Goal: Information Seeking & Learning: Learn about a topic

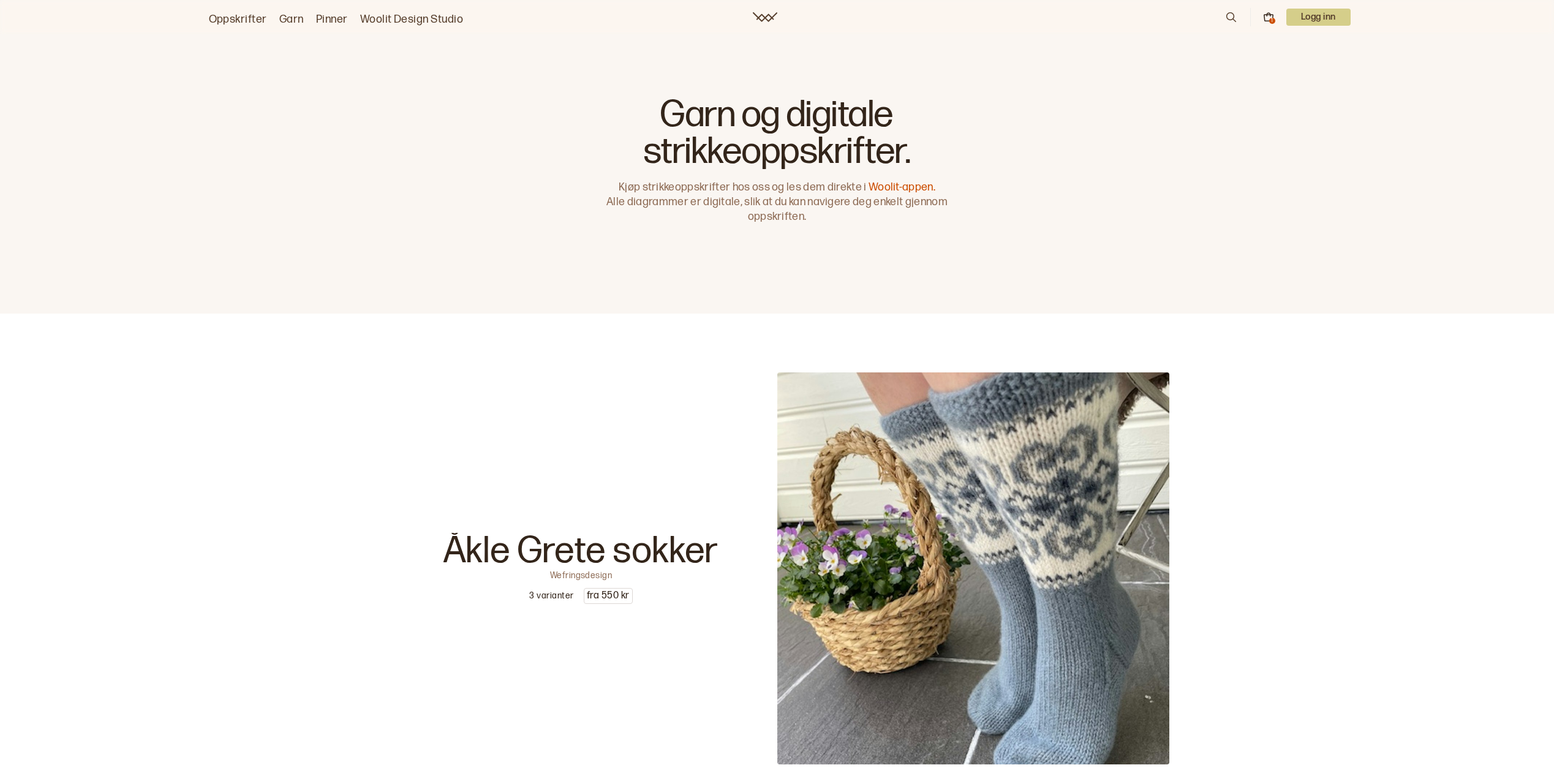
click at [1310, 22] on p "Logg inn" at bounding box center [1318, 17] width 64 height 17
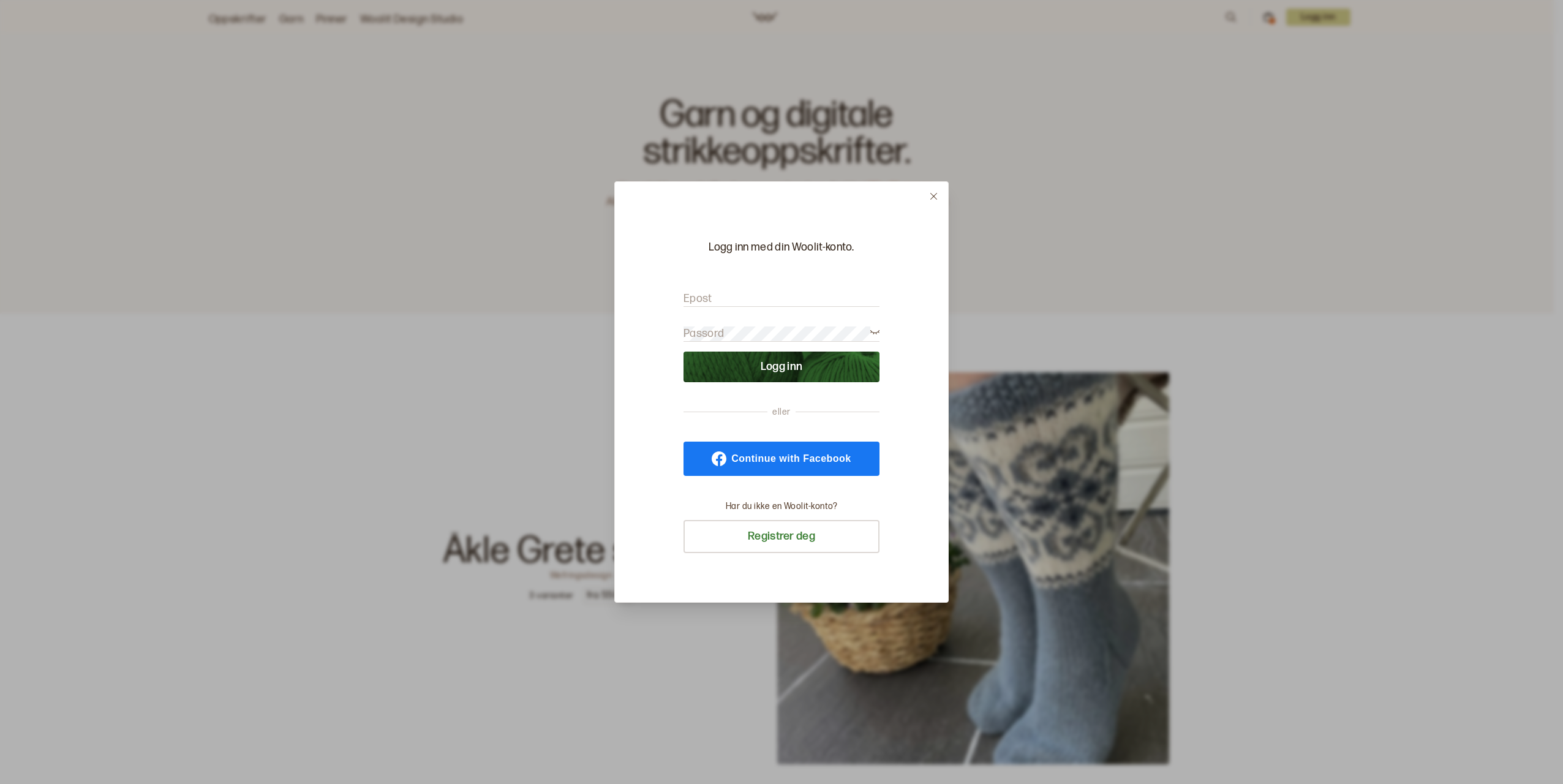
click at [762, 301] on input "Epost" at bounding box center [782, 299] width 196 height 15
click at [716, 302] on input "Epost" at bounding box center [782, 299] width 196 height 15
click at [929, 194] on icon at bounding box center [933, 196] width 9 height 9
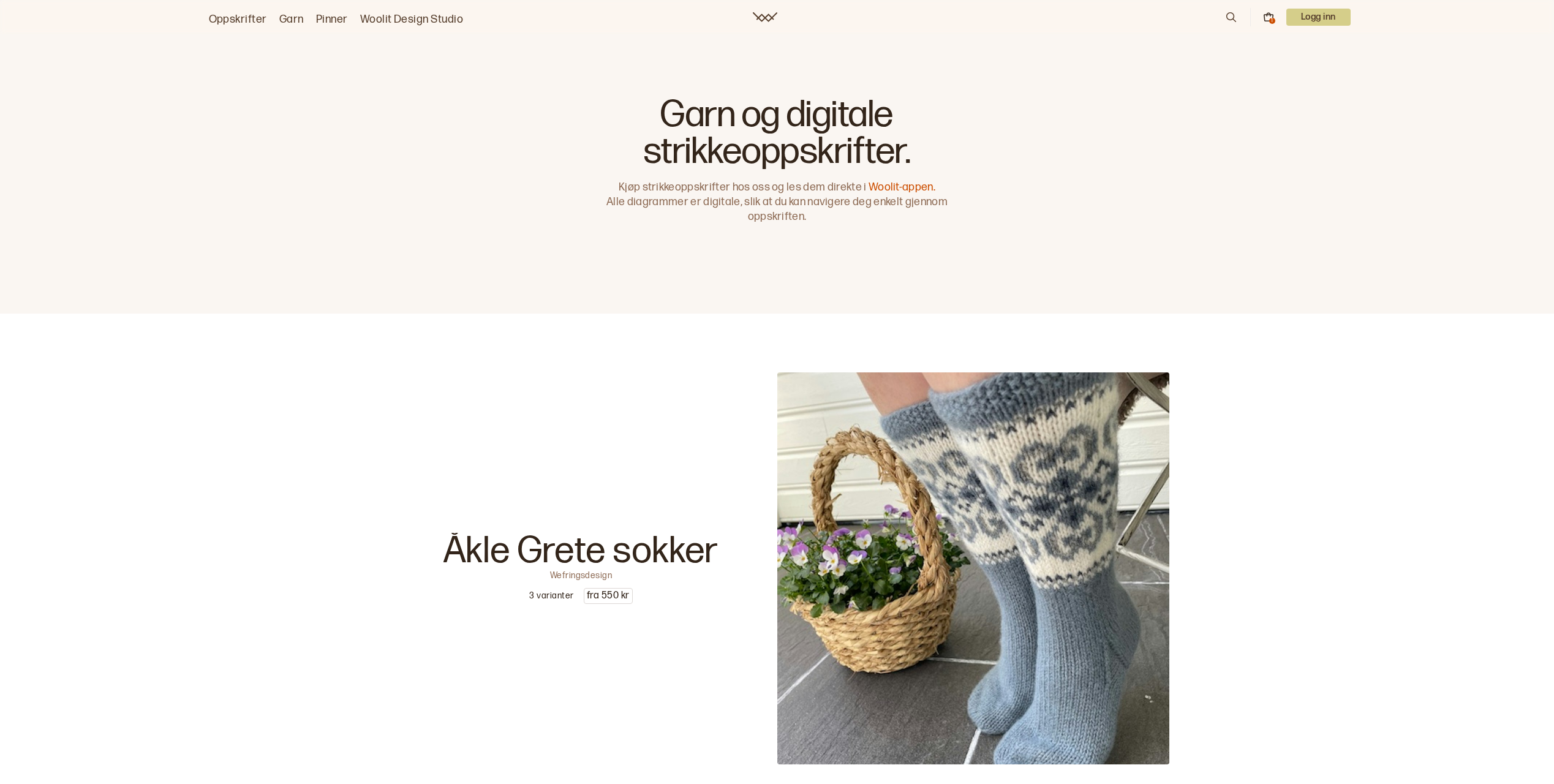
click at [222, 17] on link "Oppskrifter" at bounding box center [238, 19] width 58 height 17
click at [249, 17] on link "Oppskrifter" at bounding box center [238, 19] width 58 height 17
click at [1302, 15] on p "Logg inn" at bounding box center [1318, 17] width 64 height 17
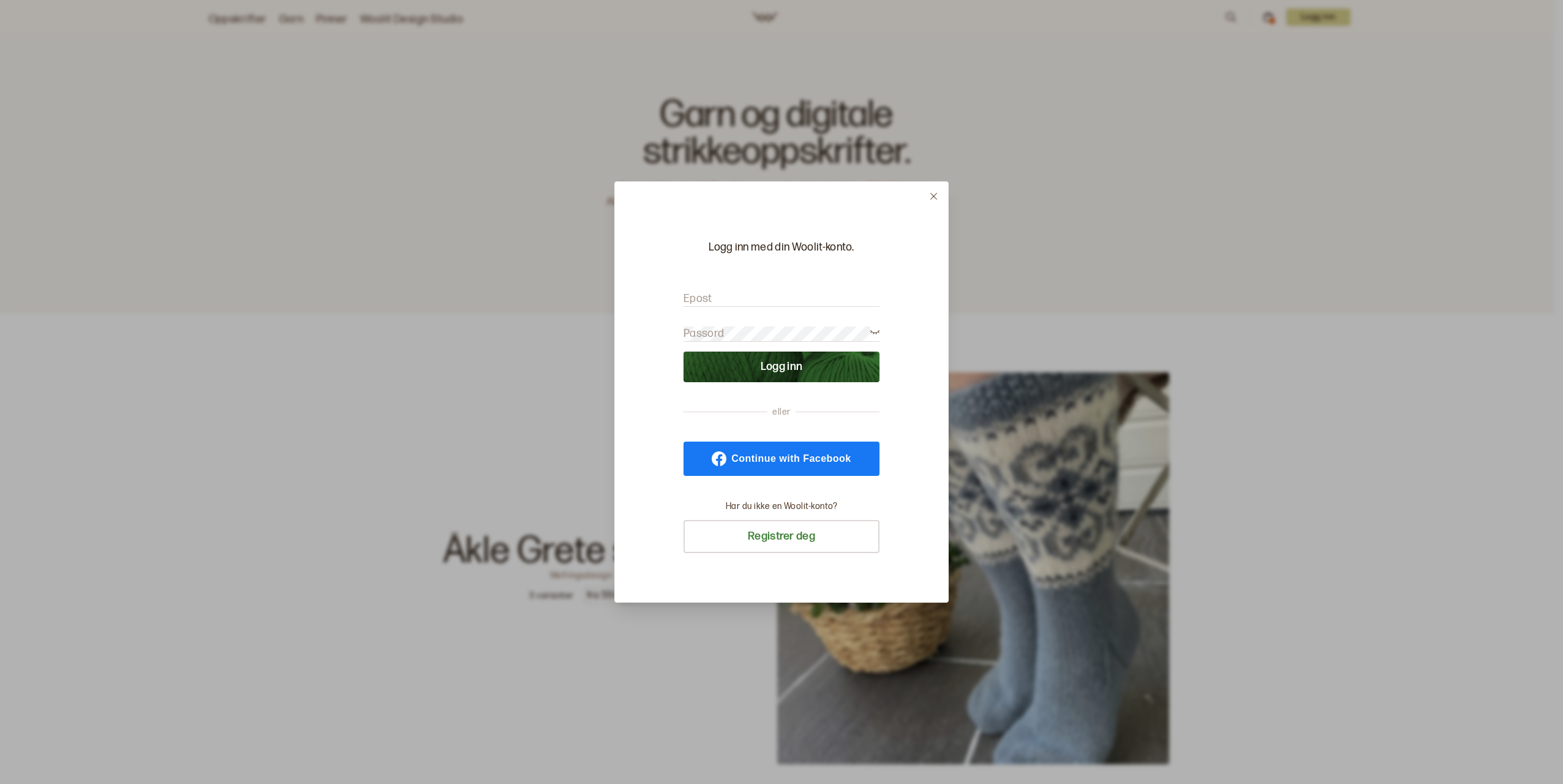
click at [705, 300] on label "Epost" at bounding box center [698, 298] width 29 height 15
click at [705, 300] on input "Epost" at bounding box center [782, 299] width 196 height 15
click at [705, 298] on label "Epost" at bounding box center [698, 298] width 29 height 15
click at [705, 298] on input "Epost" at bounding box center [782, 299] width 196 height 15
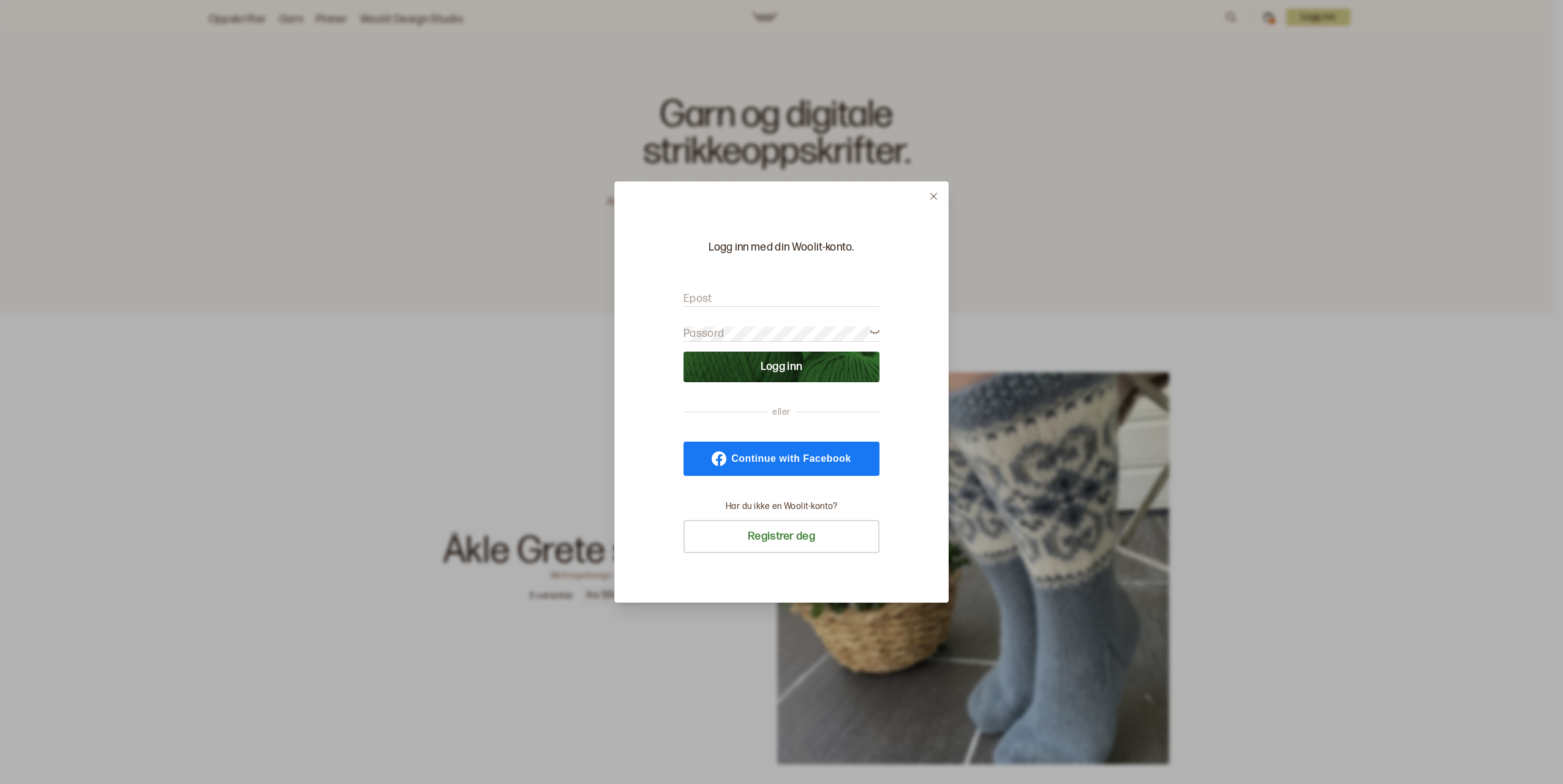
click at [705, 298] on label "Epost" at bounding box center [698, 298] width 29 height 15
click at [705, 298] on input "Epost" at bounding box center [782, 299] width 196 height 15
click at [705, 297] on label "Epost" at bounding box center [698, 298] width 29 height 15
click at [705, 297] on input "Epost" at bounding box center [782, 299] width 196 height 15
drag, startPoint x: 705, startPoint y: 297, endPoint x: 712, endPoint y: 309, distance: 13.9
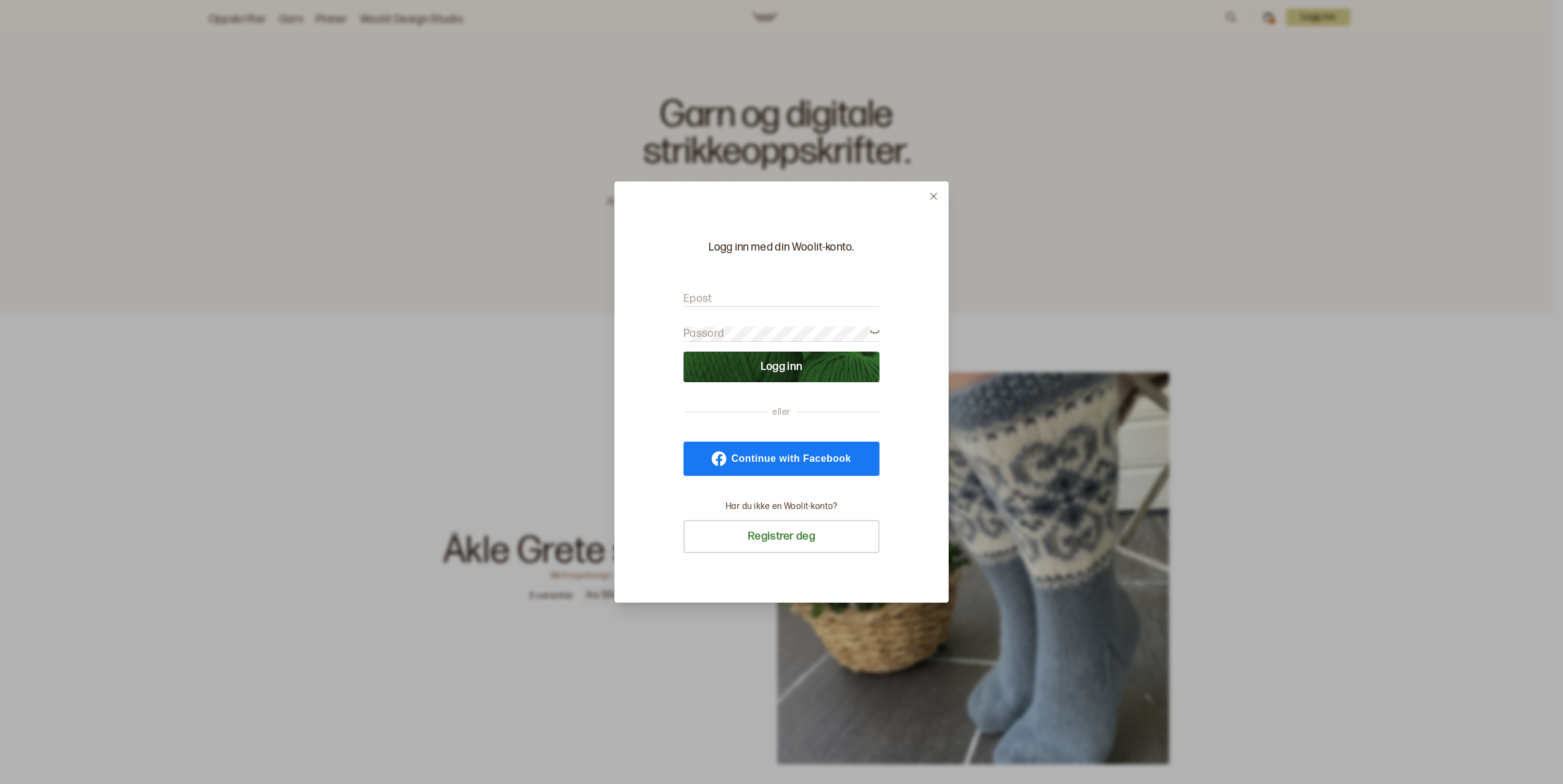
click at [712, 309] on form "Epost Passord Logg inn" at bounding box center [782, 331] width 196 height 103
click at [706, 295] on label "Epost" at bounding box center [698, 298] width 29 height 15
click at [706, 295] on input "Epost" at bounding box center [782, 299] width 196 height 15
type input "[PERSON_NAME][EMAIL_ADDRESS][DOMAIN_NAME]"
click at [683, 352] on button "Logg inn" at bounding box center [782, 367] width 196 height 31
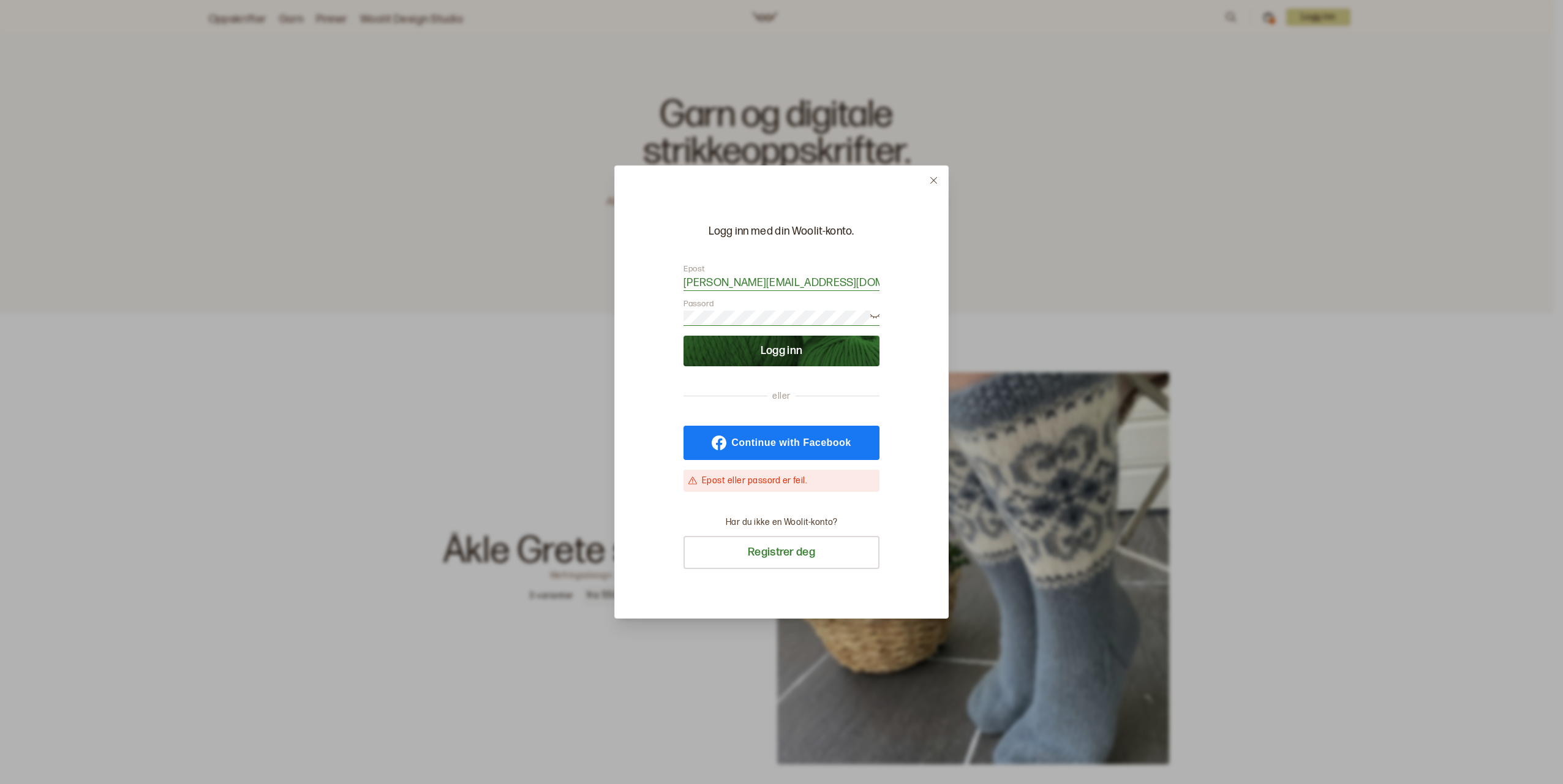
click at [517, 288] on div "Logg inn med din Woolit-konto. Epost [EMAIL_ADDRESS][DOMAIN_NAME] Passord Logg …" at bounding box center [782, 392] width 1563 height 784
click at [774, 361] on button "Logg inn" at bounding box center [782, 351] width 196 height 31
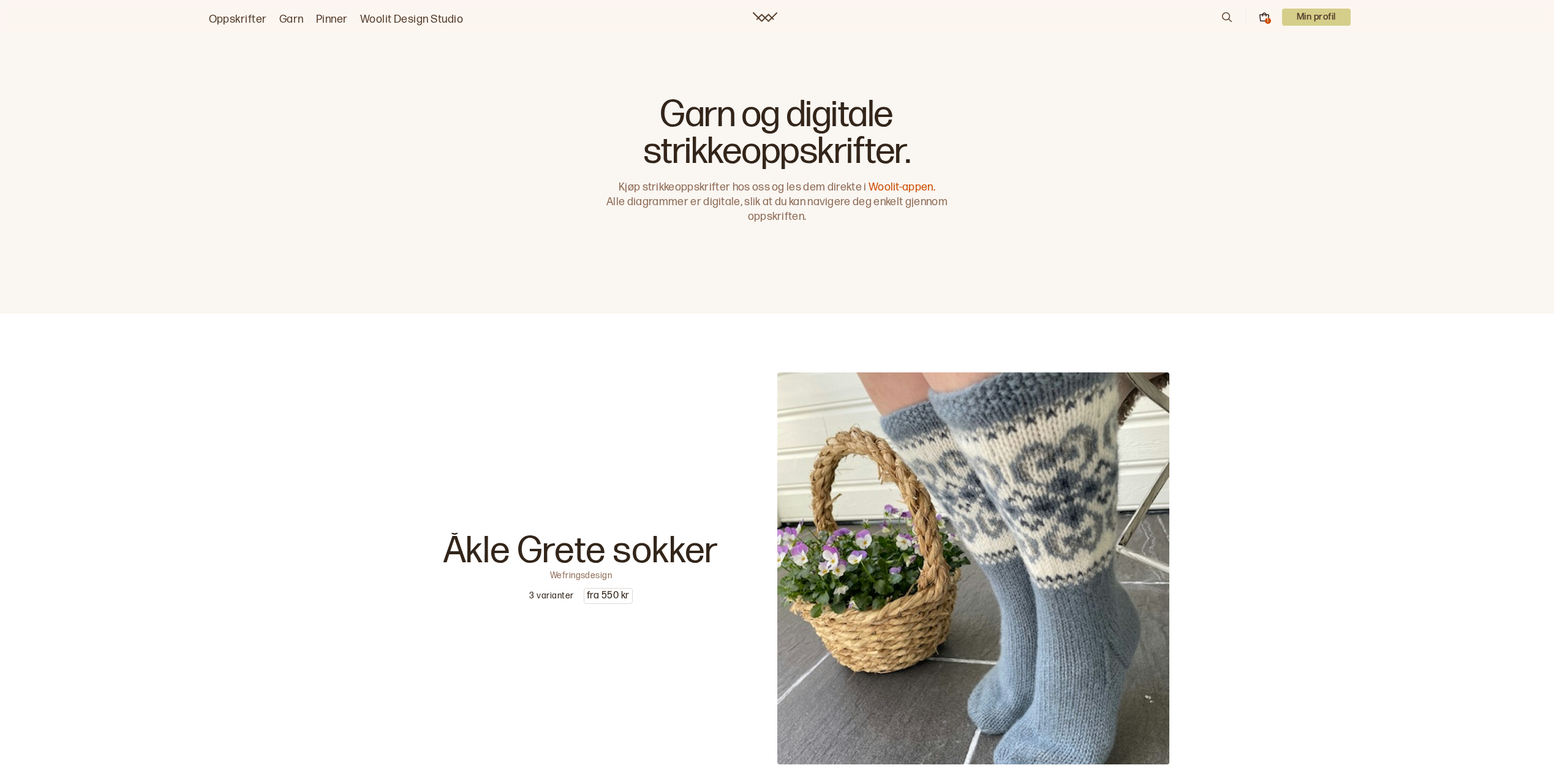
click at [1296, 15] on p "Min profil" at bounding box center [1316, 17] width 69 height 17
click at [1252, 12] on div "1 Min profil Profil Logg ut" at bounding box center [1286, 17] width 131 height 19
click at [1259, 16] on icon at bounding box center [1264, 17] width 11 height 11
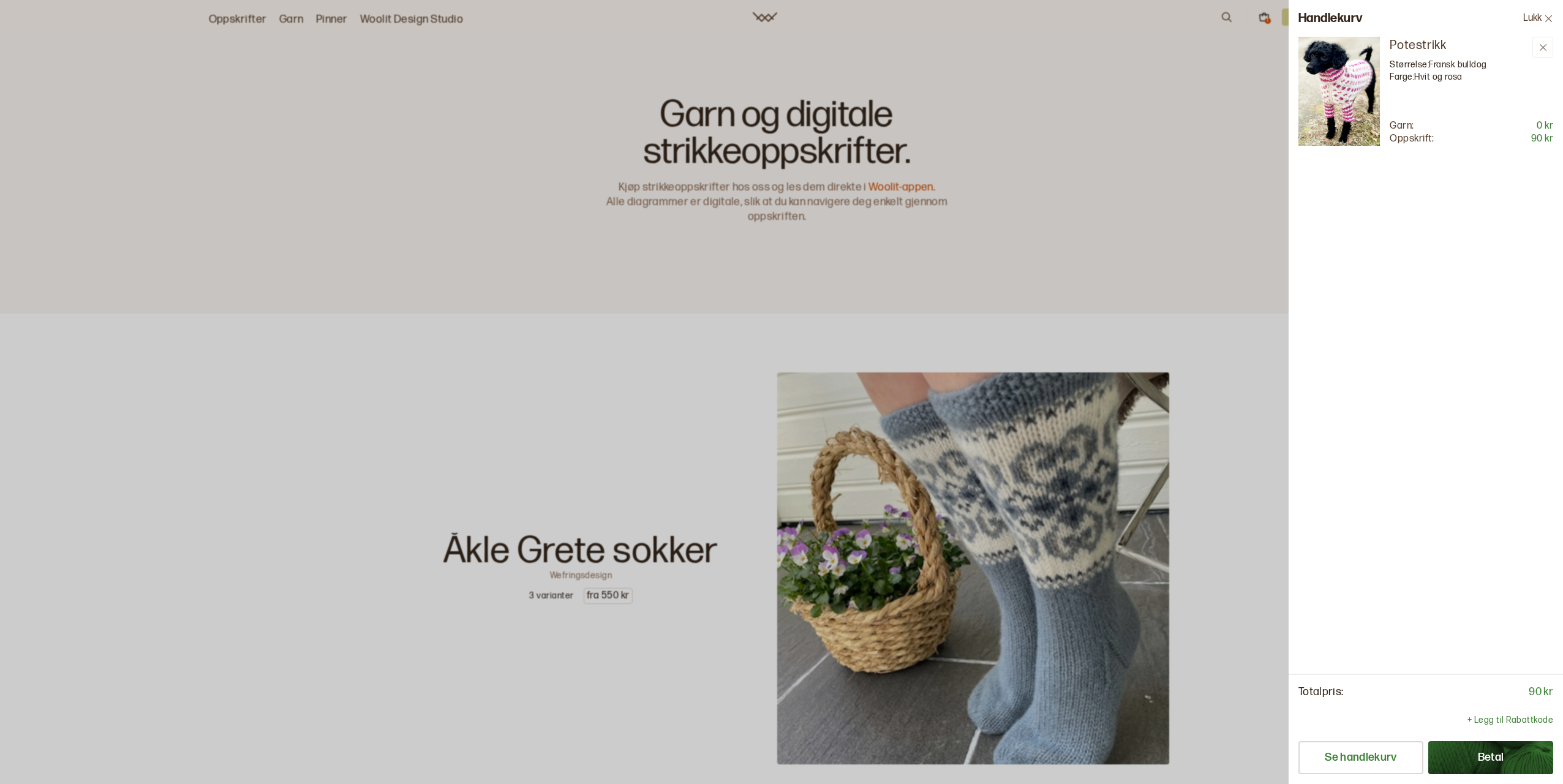
click at [1541, 15] on button "Lukk" at bounding box center [1538, 18] width 49 height 37
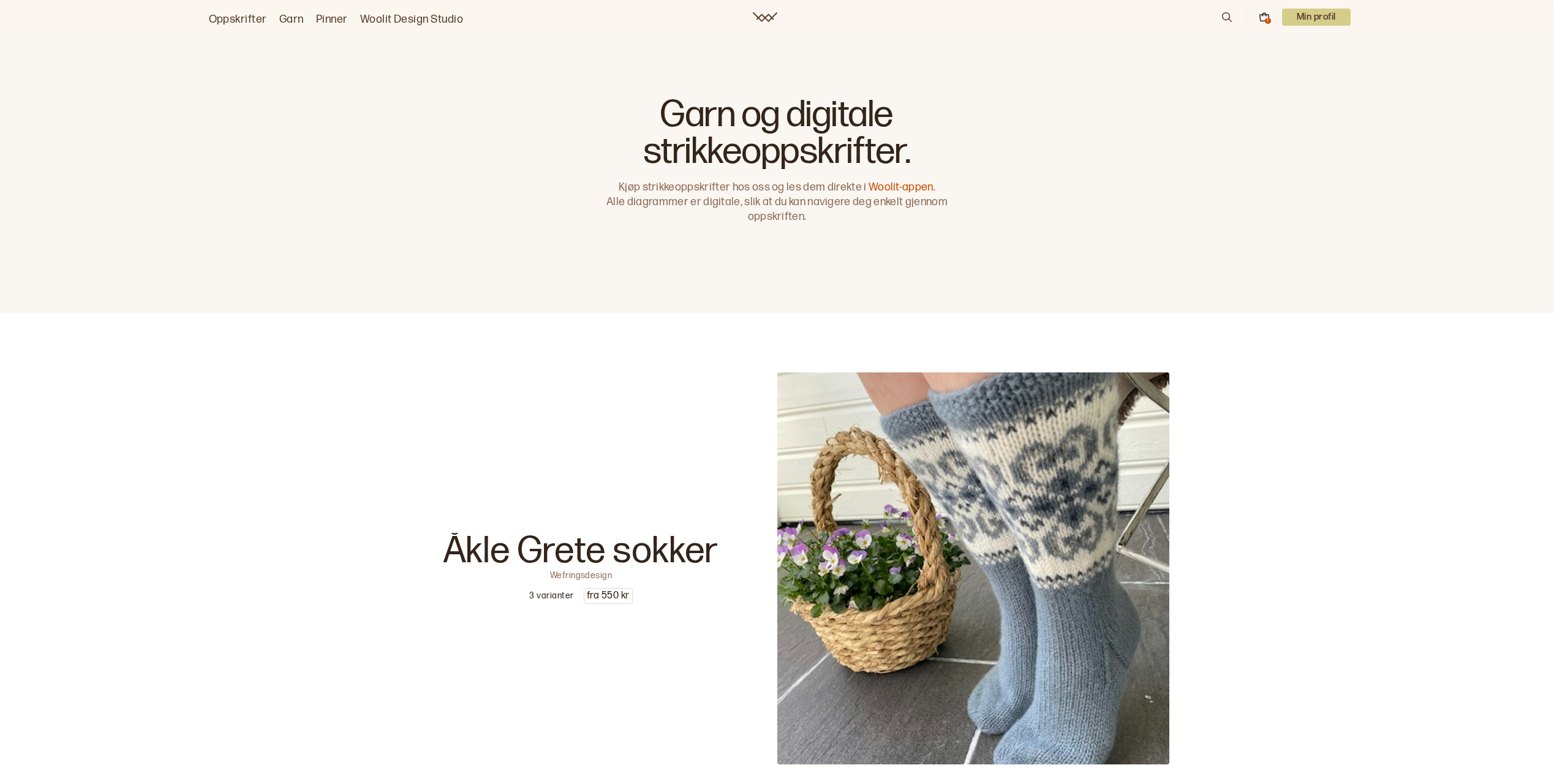
click at [1323, 17] on p "Min profil" at bounding box center [1316, 17] width 69 height 17
click at [1286, 44] on div "Profil" at bounding box center [1301, 49] width 97 height 24
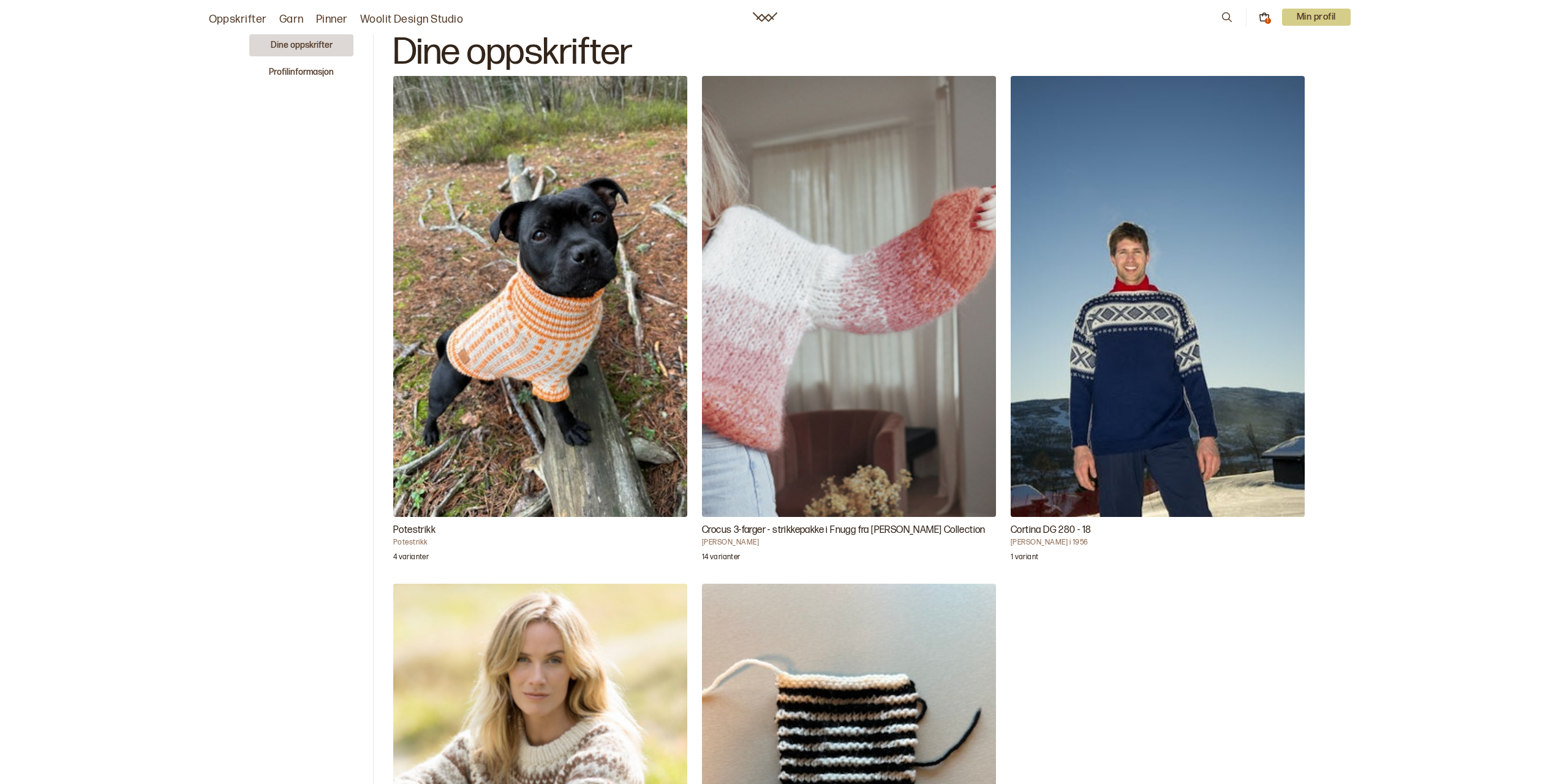
click at [489, 342] on img "Potestrikk" at bounding box center [540, 297] width 294 height 441
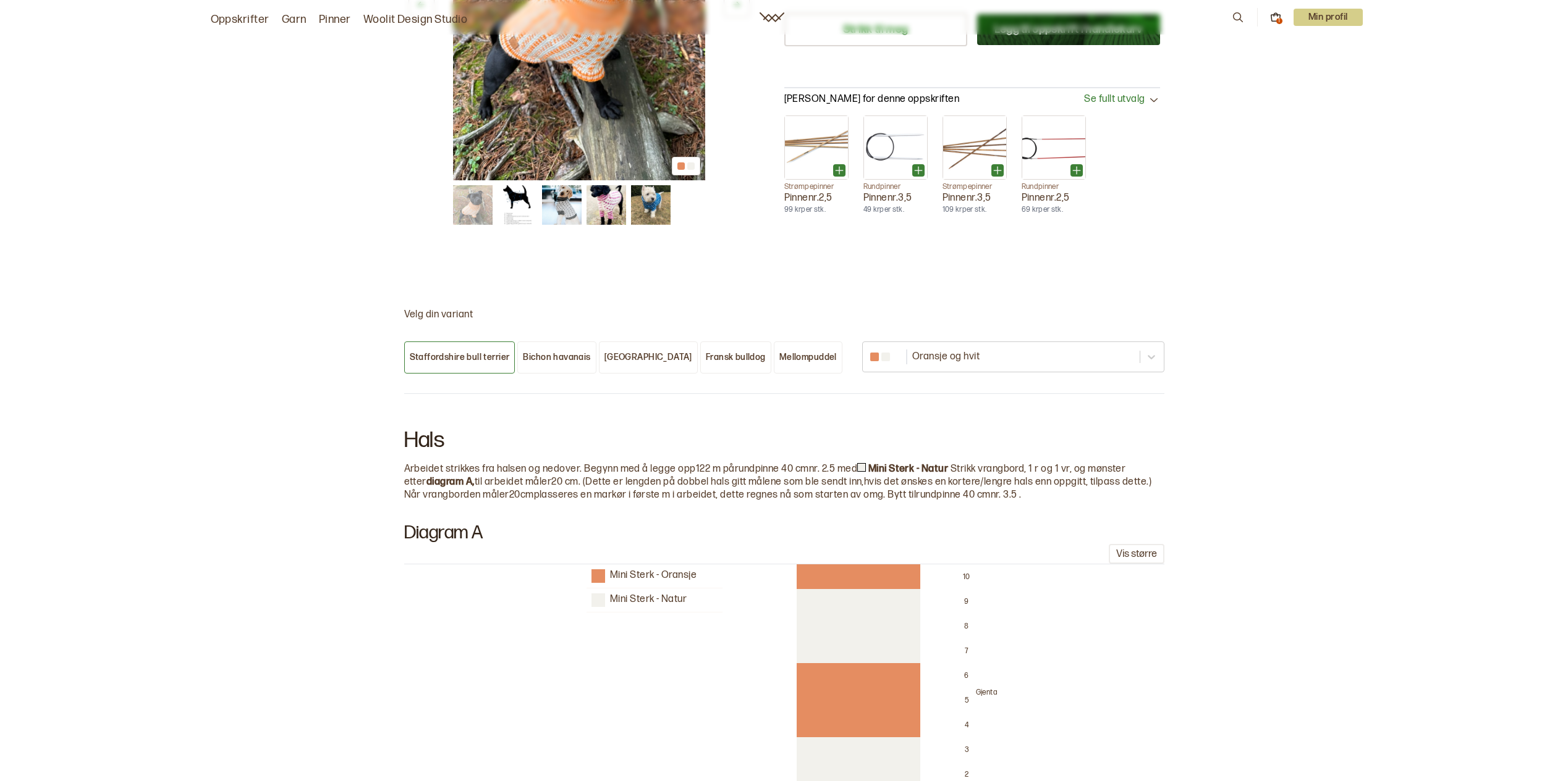
scroll to position [556, 0]
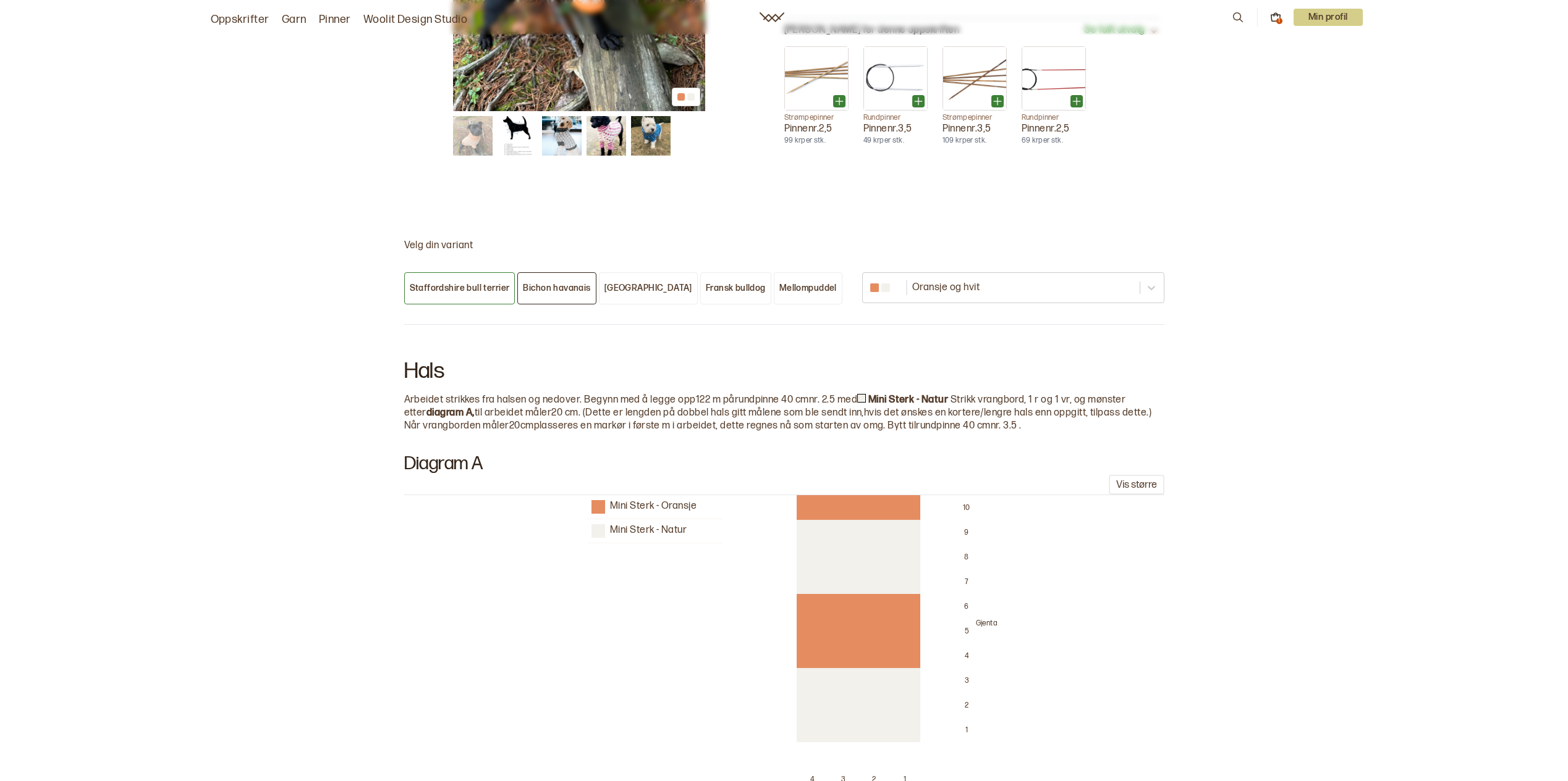
click at [532, 273] on button "Bichon havanais" at bounding box center [556, 289] width 78 height 32
click at [878, 280] on div at bounding box center [1001, 288] width 263 height 16
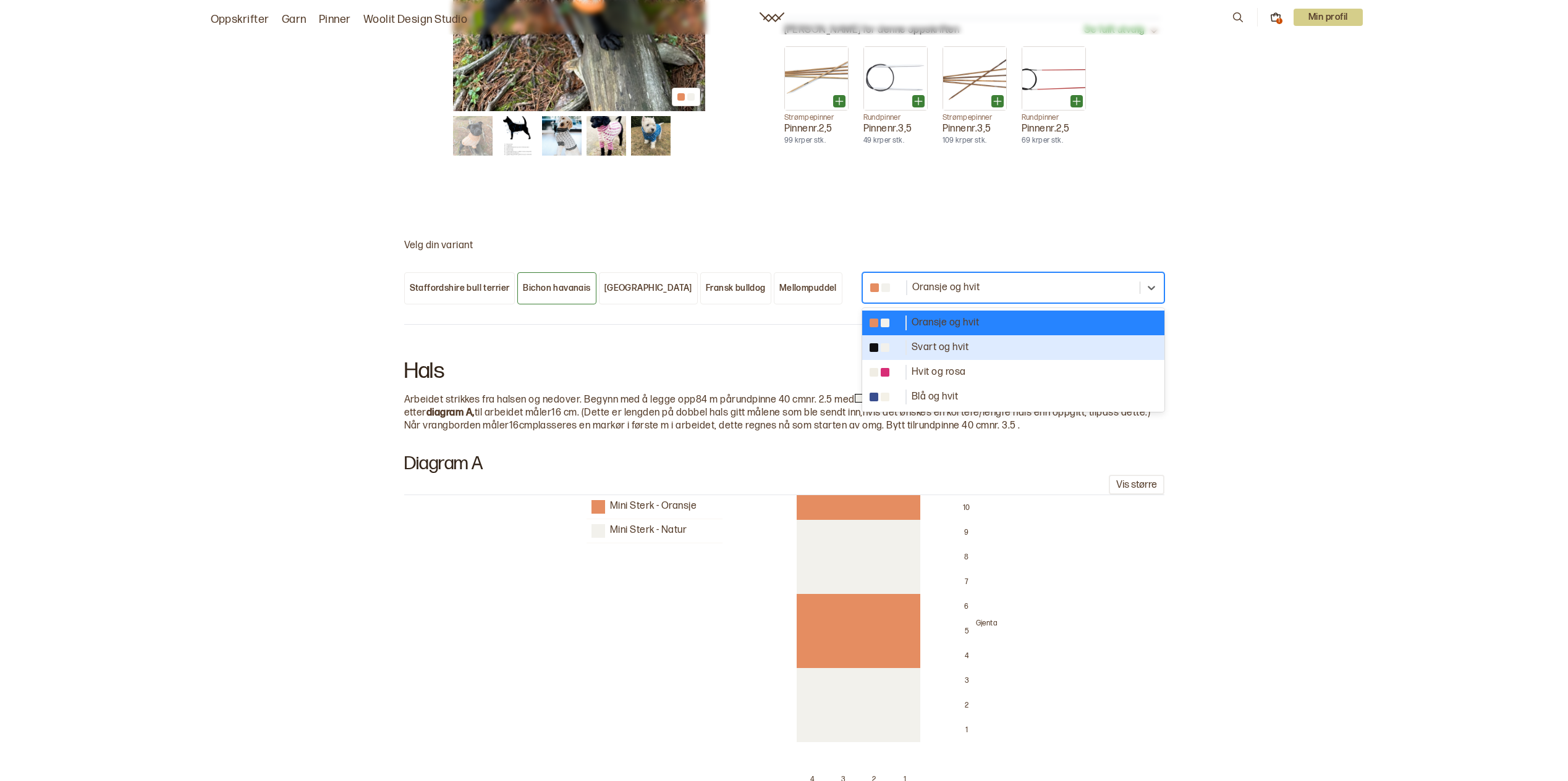
click at [894, 340] on div "Svart og hvit" at bounding box center [1013, 348] width 288 height 15
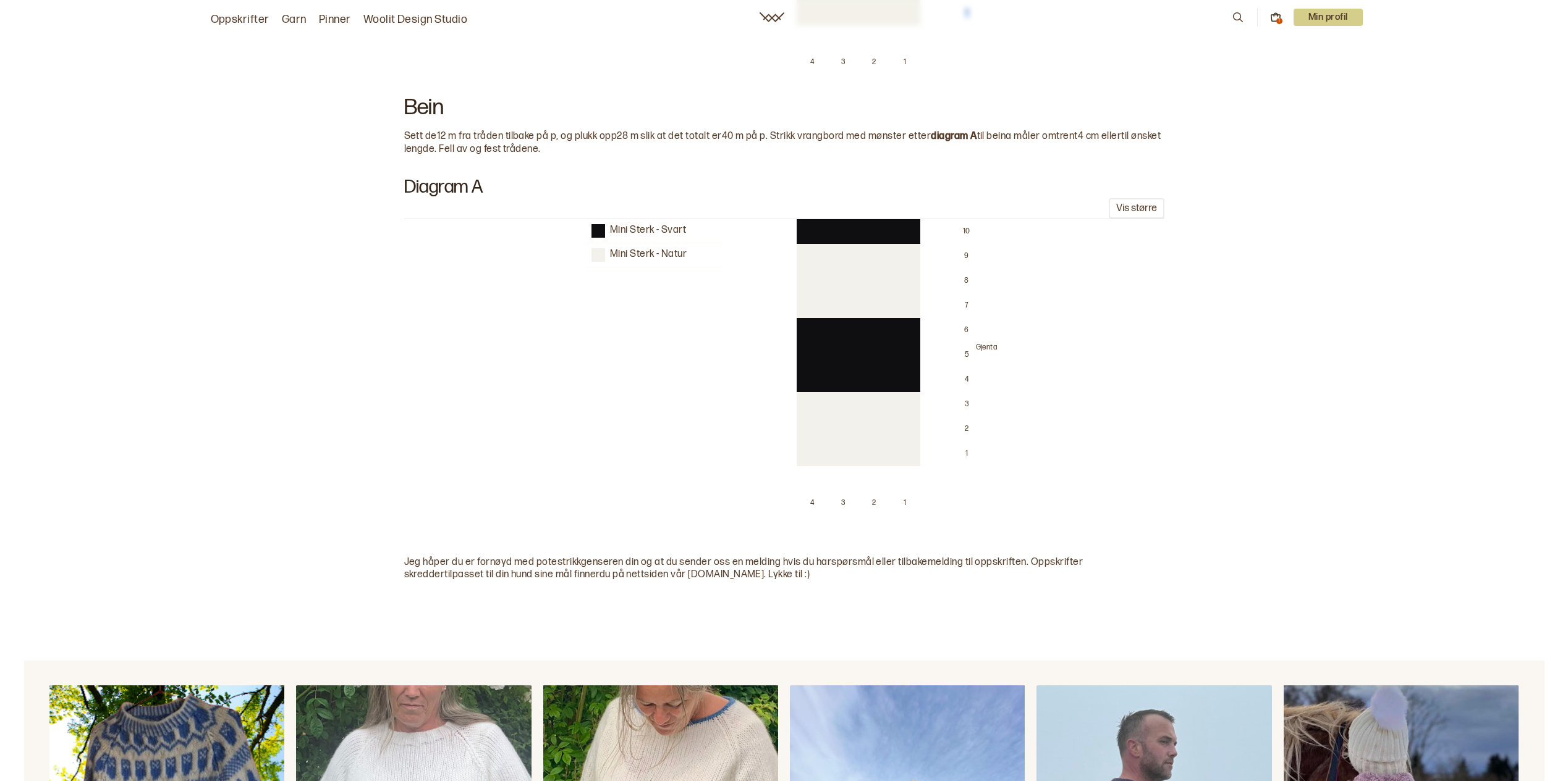
scroll to position [3738, 0]
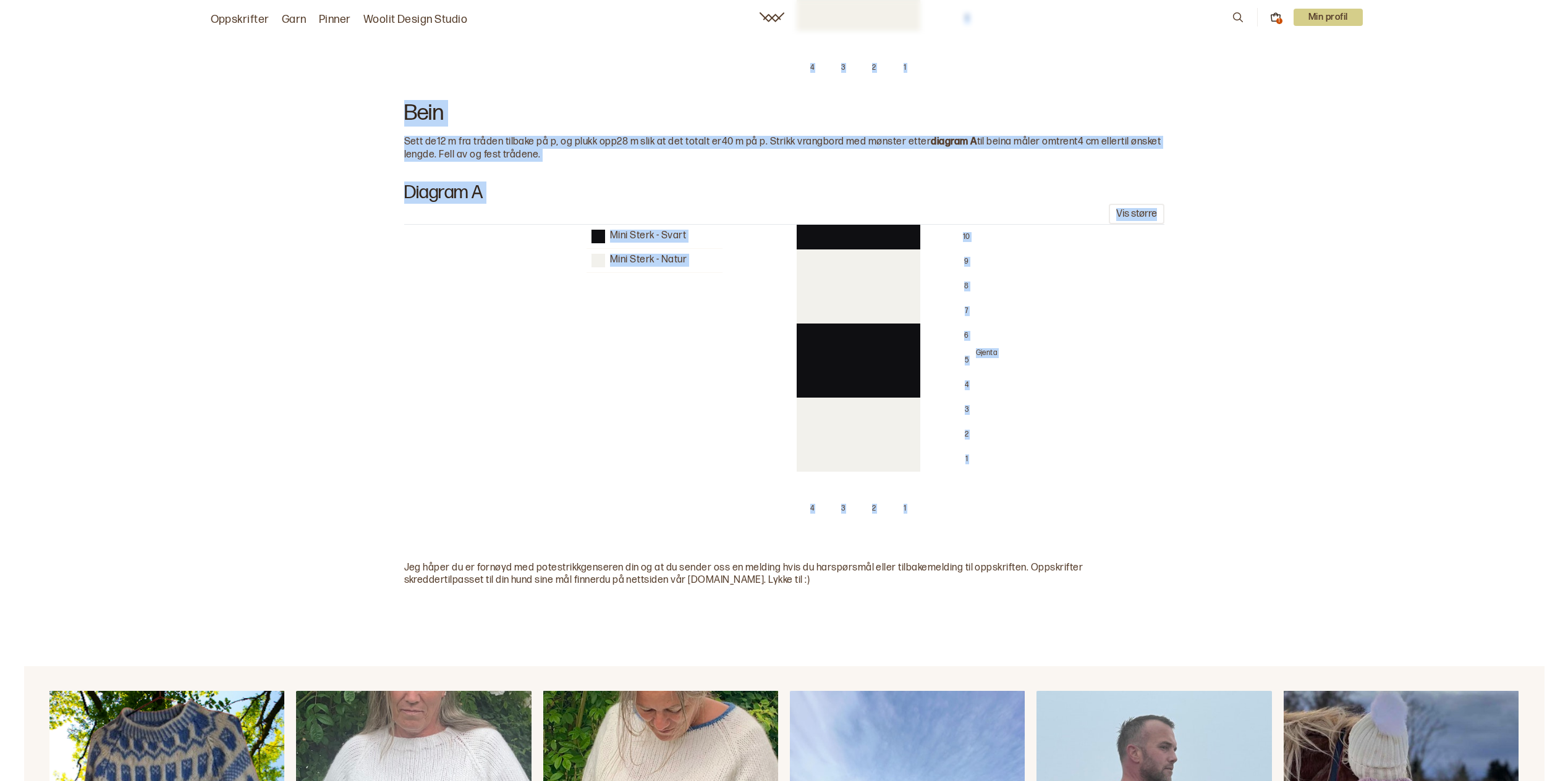
drag, startPoint x: 402, startPoint y: 344, endPoint x: 942, endPoint y: 515, distance: 566.4
copy div "Lore Ipsumdol sitametc adi elitse do eiusmod. Tempor inc u labor etd 03 m al en…"
click at [1331, 401] on div "Mini Sterk - Svart Mini Sterk - Natur 10 9 8 7 6 5 4 3 2 1 Gjenta 4 3 2 1" at bounding box center [790, 376] width 1538 height 302
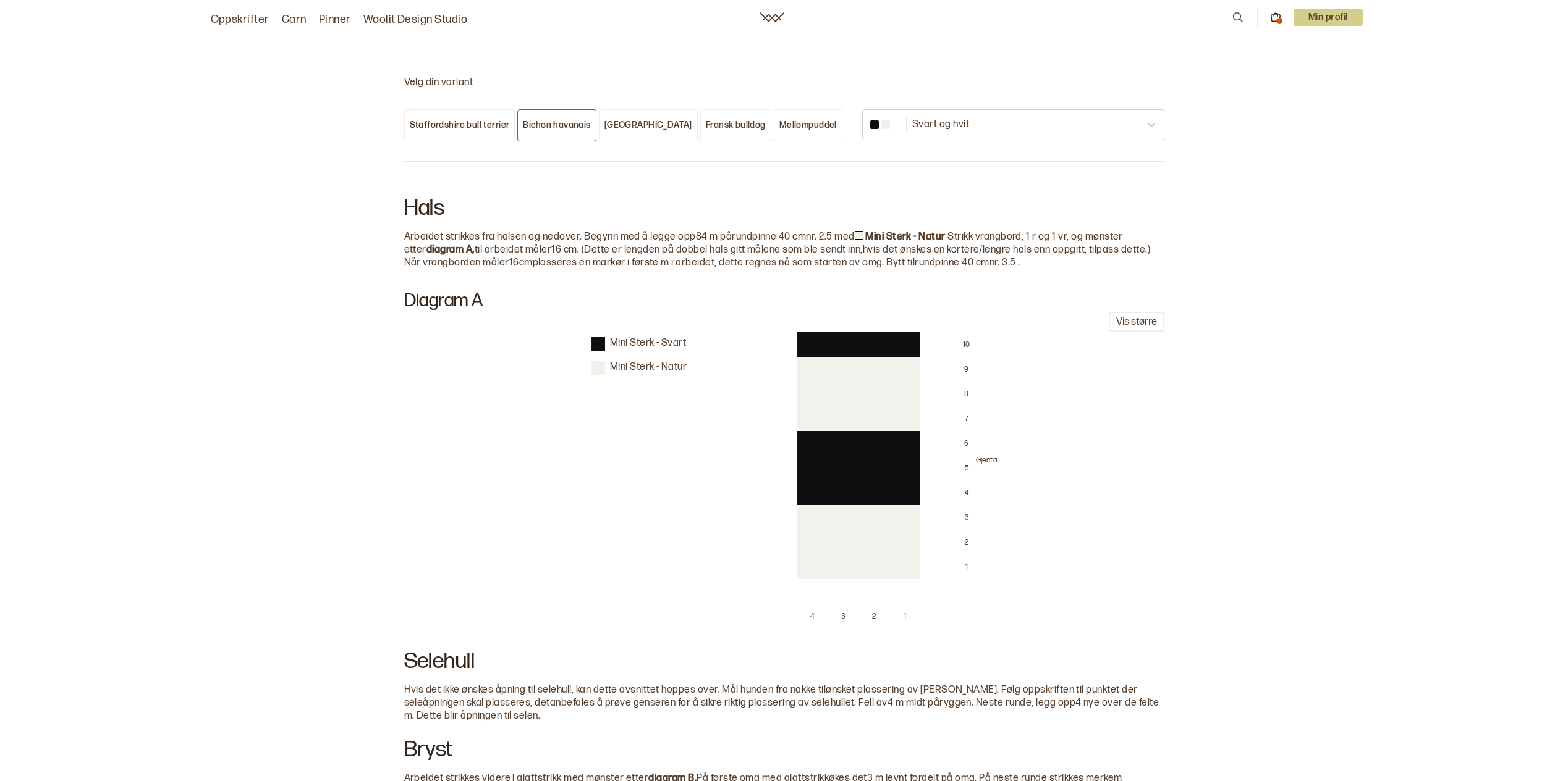
scroll to position [774, 0]
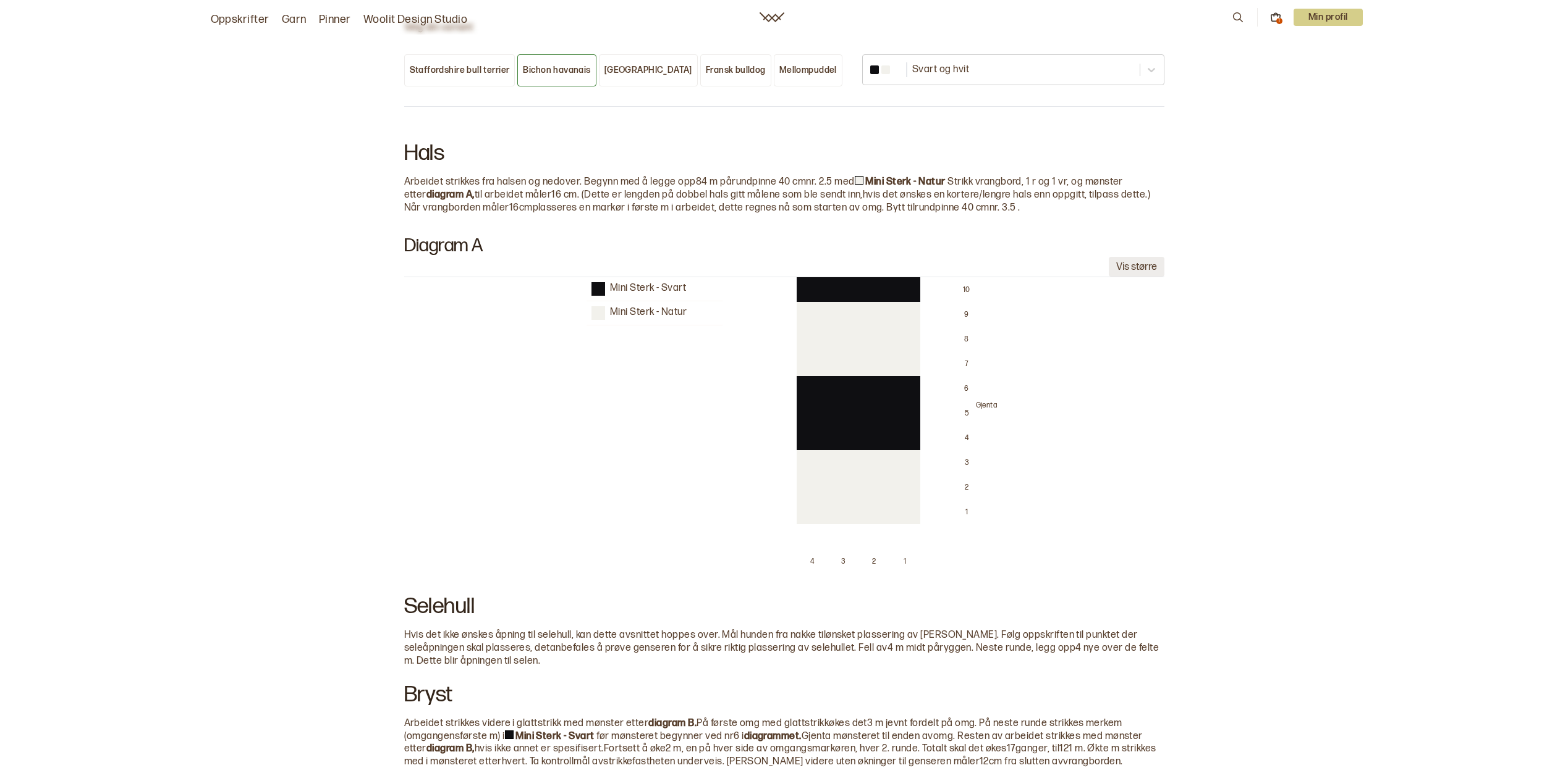
click at [1147, 257] on button "Vis større" at bounding box center [1136, 267] width 56 height 21
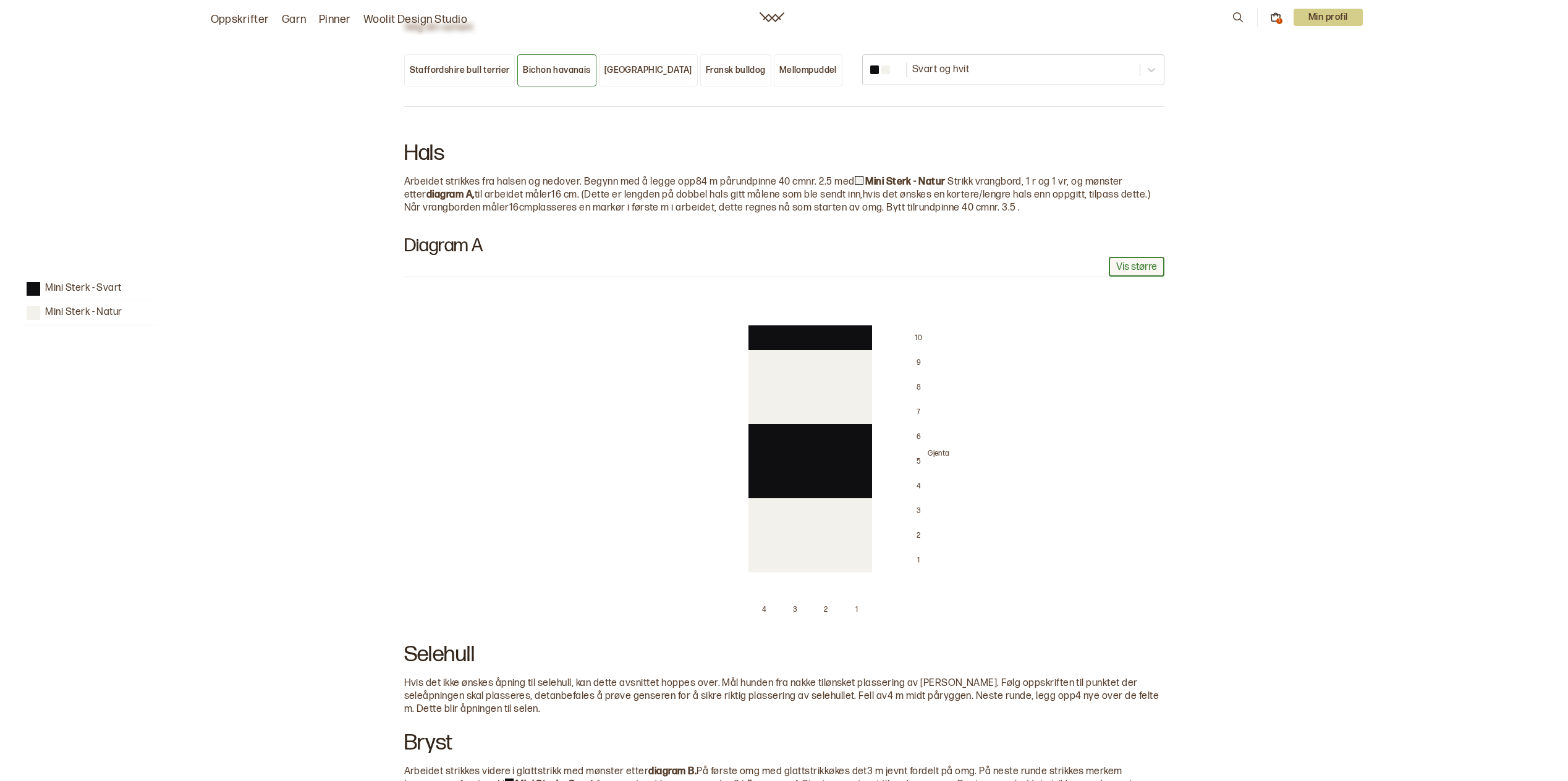
click at [1147, 257] on button "Vis større" at bounding box center [1136, 267] width 56 height 21
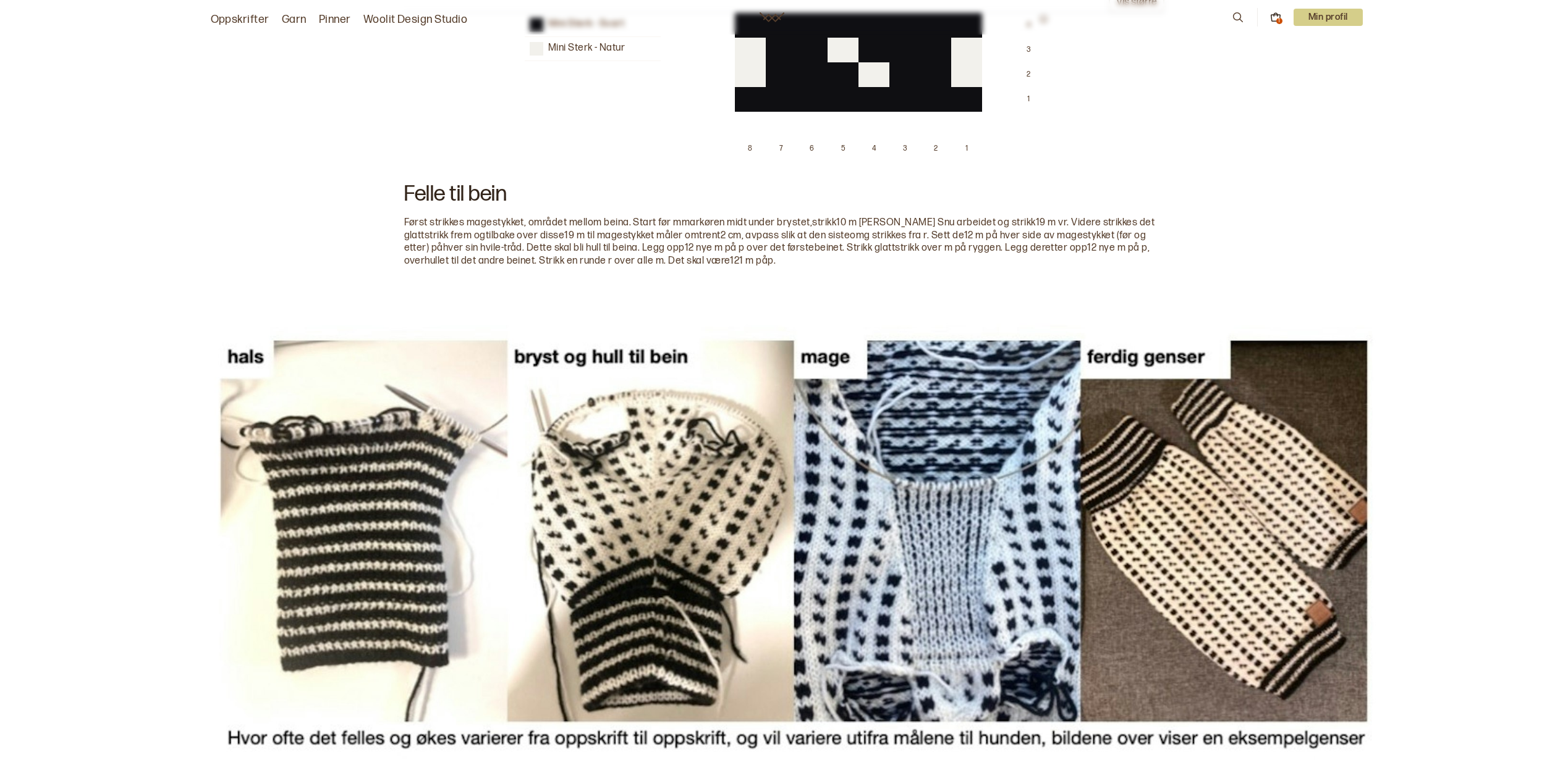
scroll to position [1453, 0]
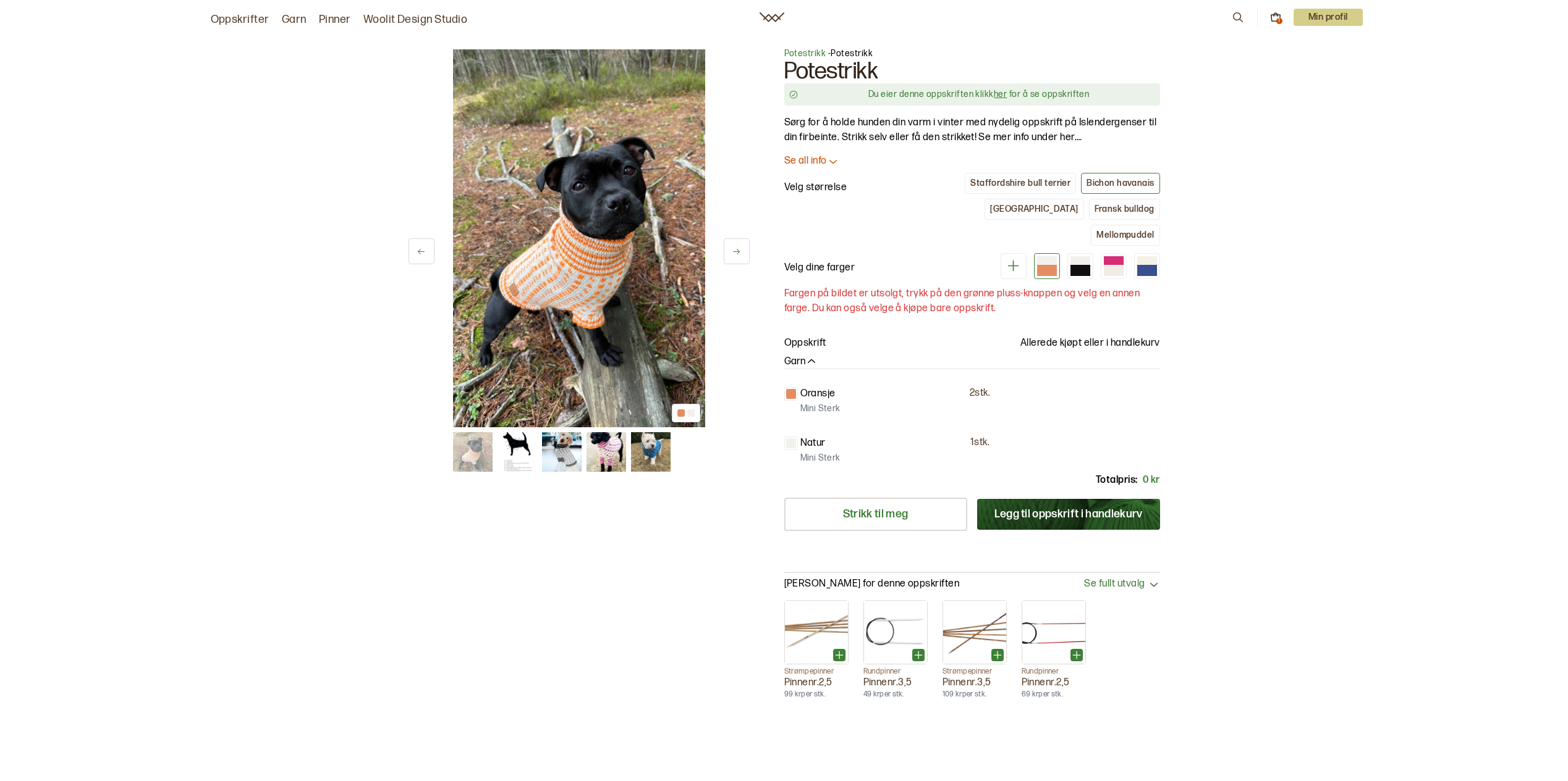
scroll to position [0, 0]
click at [560, 537] on div "1 av 5 1 av 5" at bounding box center [579, 380] width 341 height 662
click at [517, 457] on img at bounding box center [517, 452] width 39 height 39
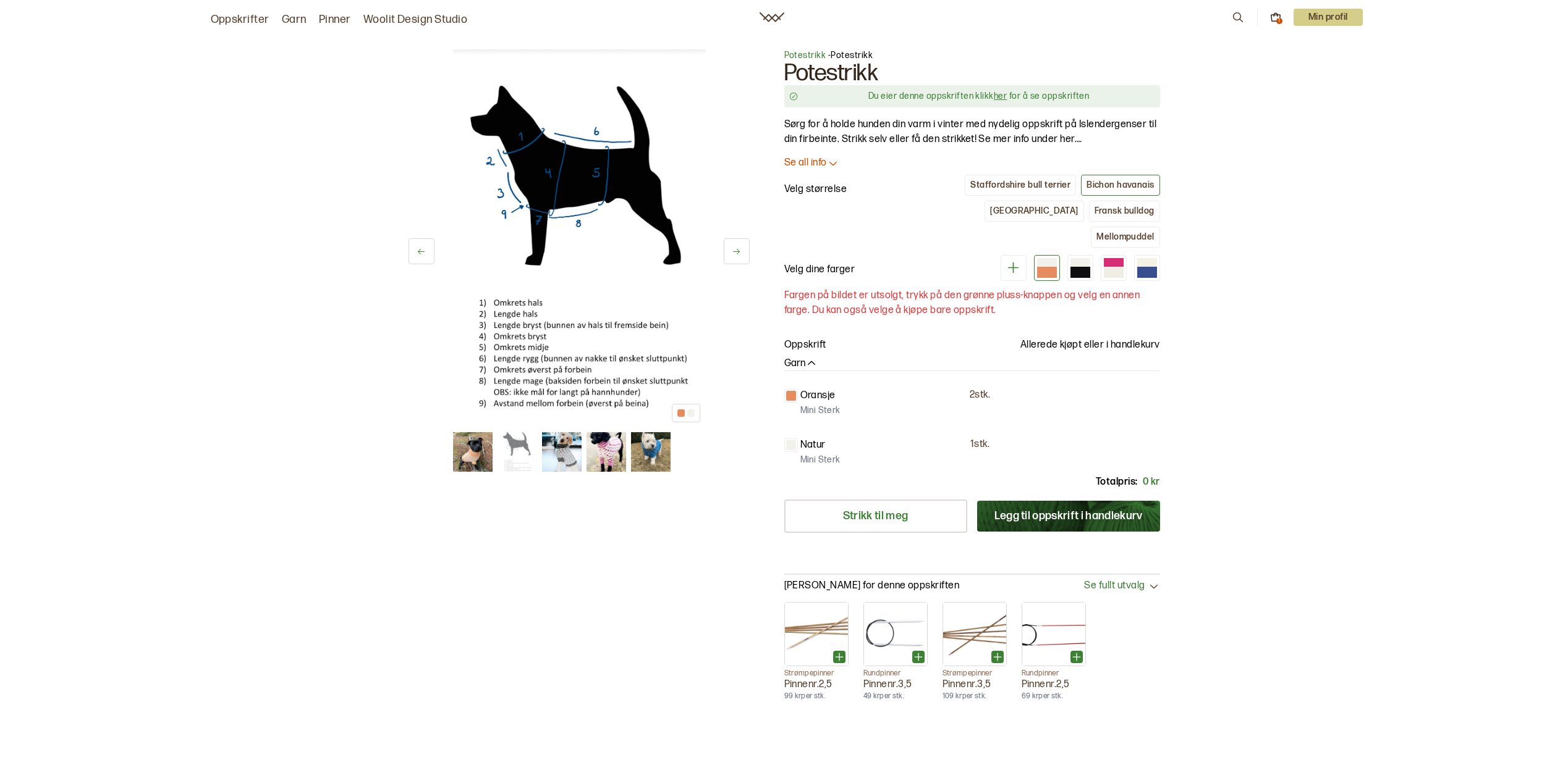
click at [565, 452] on img at bounding box center [562, 452] width 39 height 39
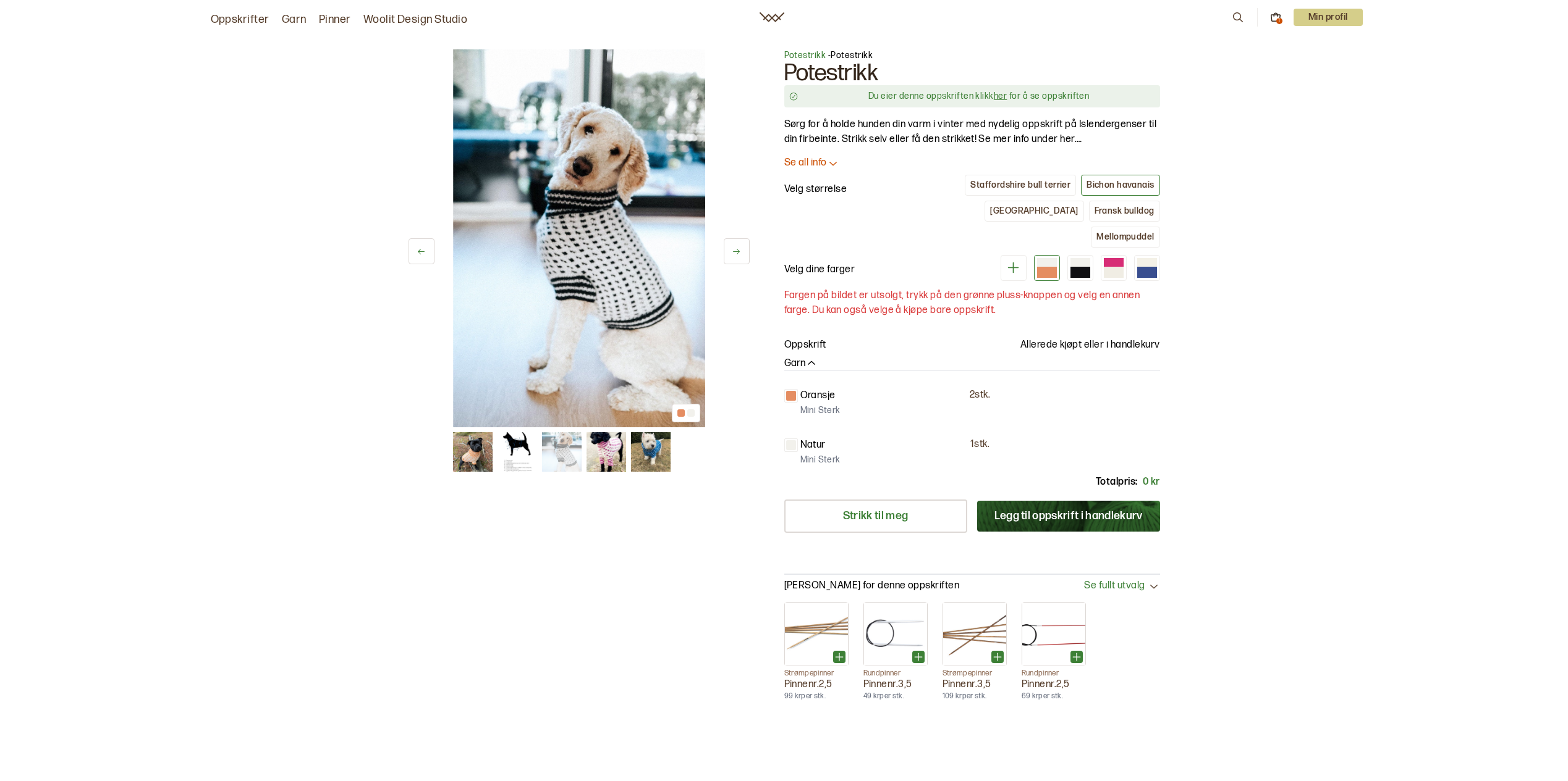
click at [609, 451] on img at bounding box center [606, 452] width 39 height 39
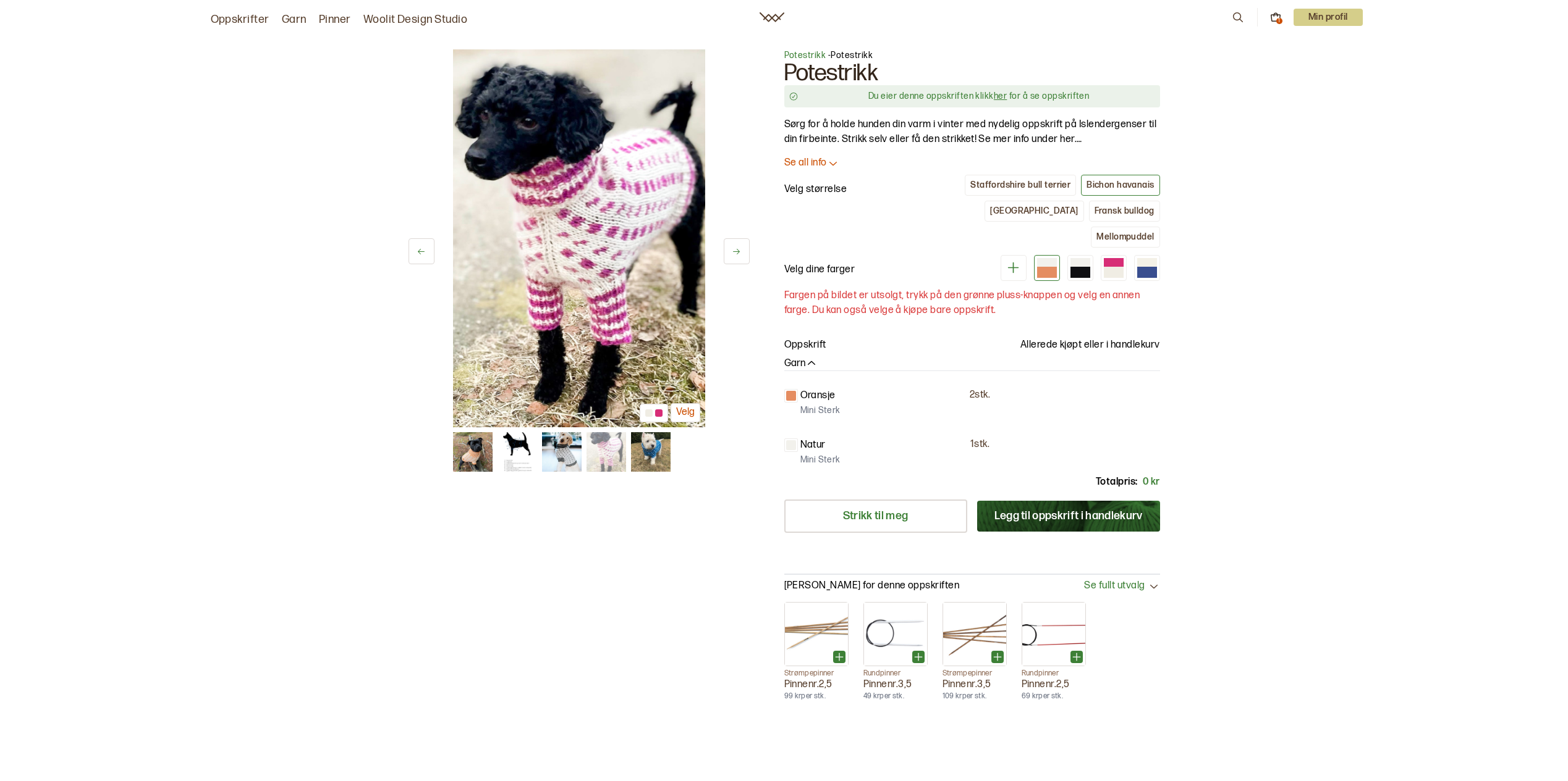
click at [671, 450] on div at bounding box center [579, 452] width 252 height 39
click at [662, 453] on img at bounding box center [650, 452] width 39 height 39
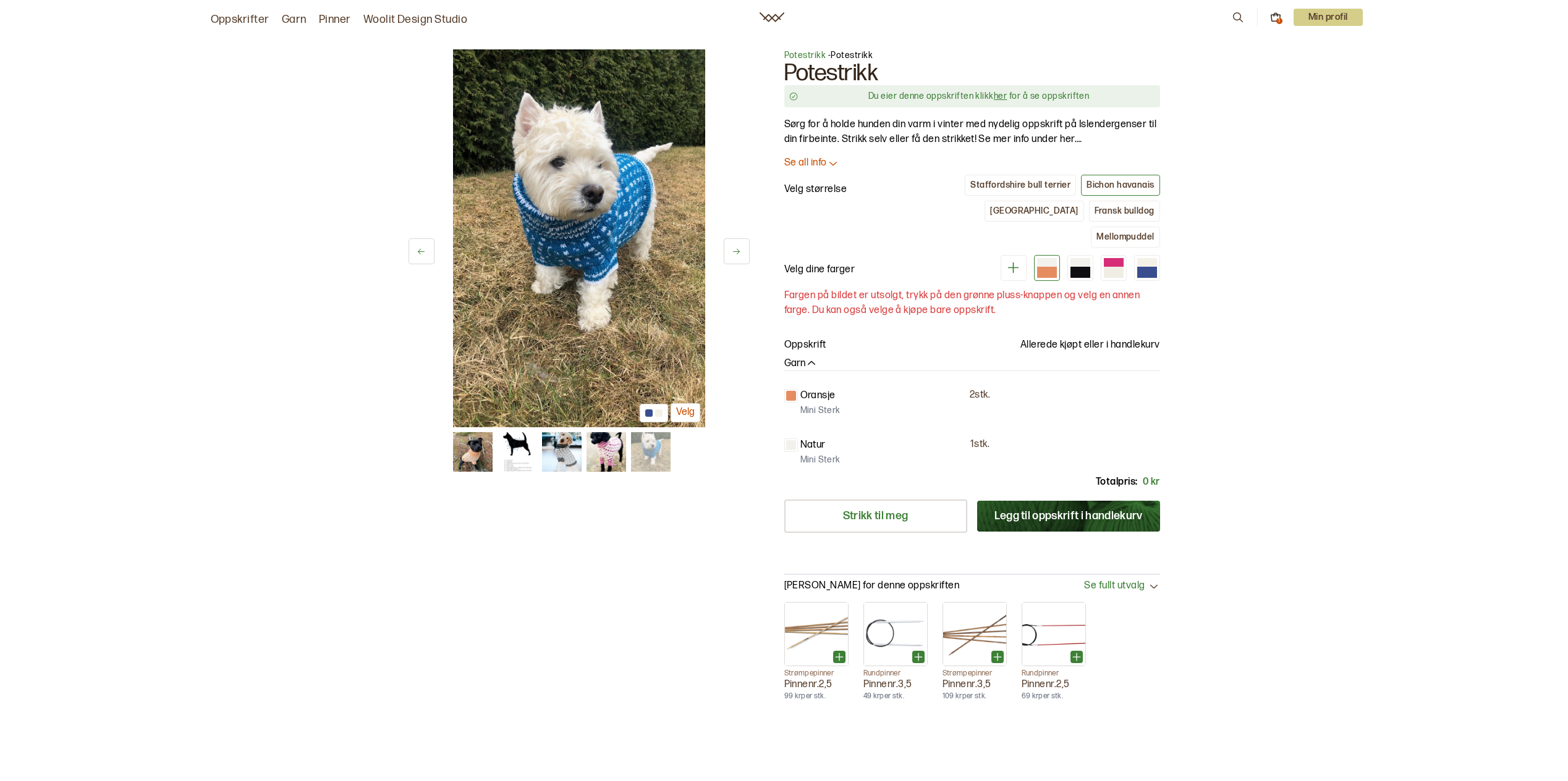
click at [472, 453] on img at bounding box center [472, 452] width 39 height 39
